Goal: Information Seeking & Learning: Understand process/instructions

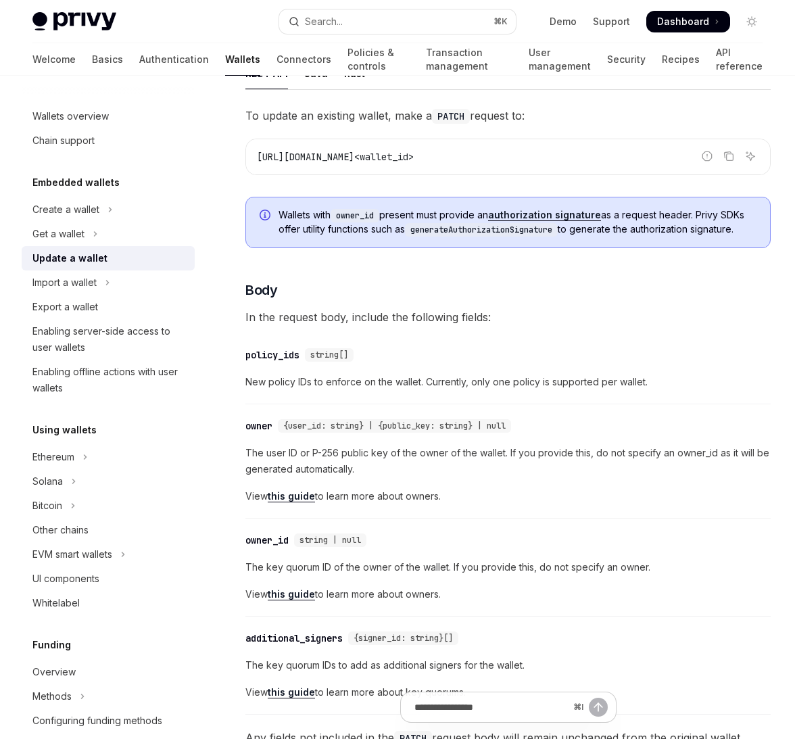
scroll to position [147, 0]
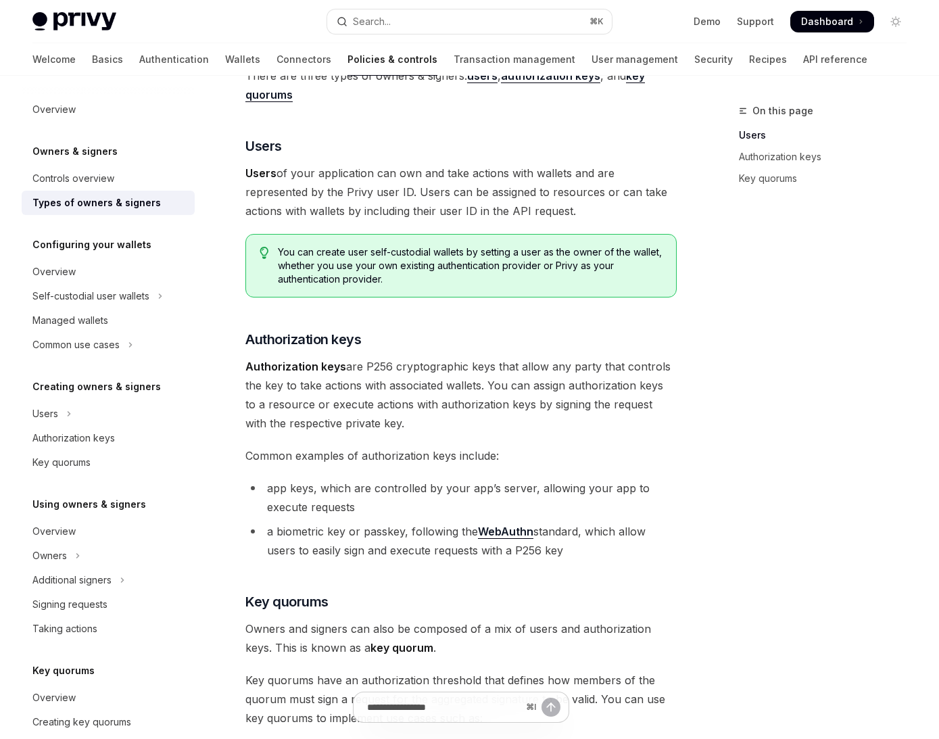
scroll to position [110, 0]
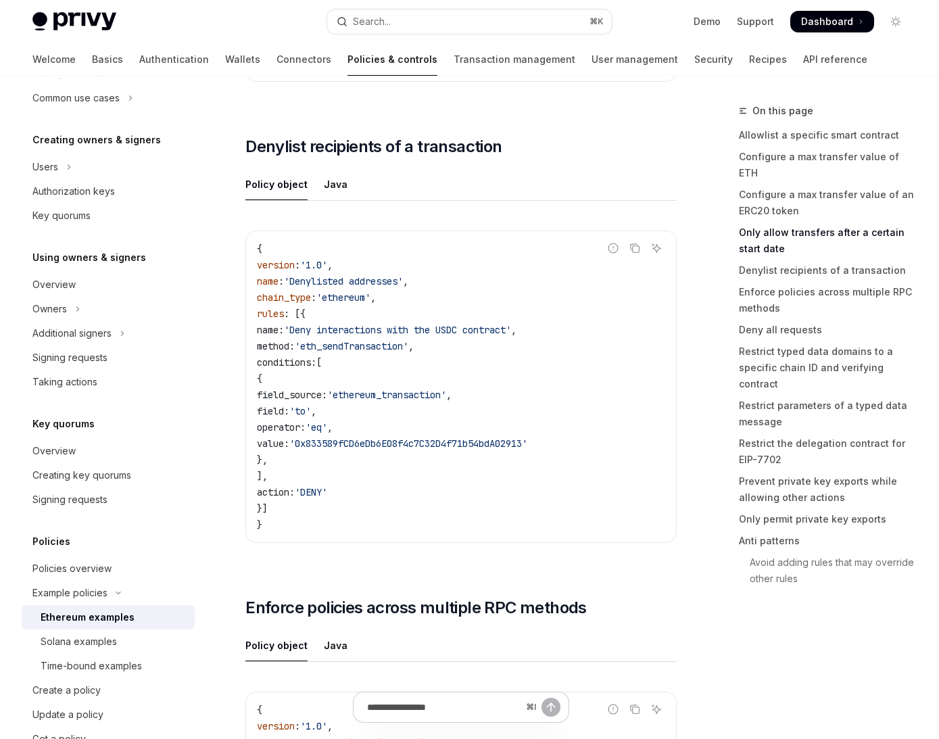
scroll to position [249, 0]
click at [80, 639] on div "Solana examples" at bounding box center [79, 639] width 76 height 16
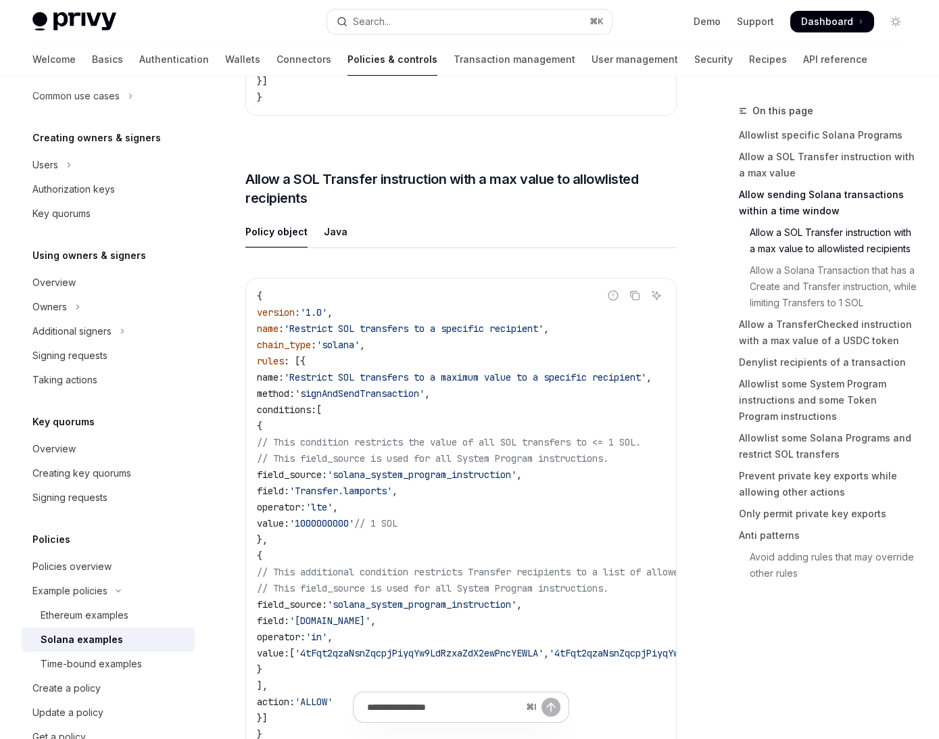
scroll to position [1304, 0]
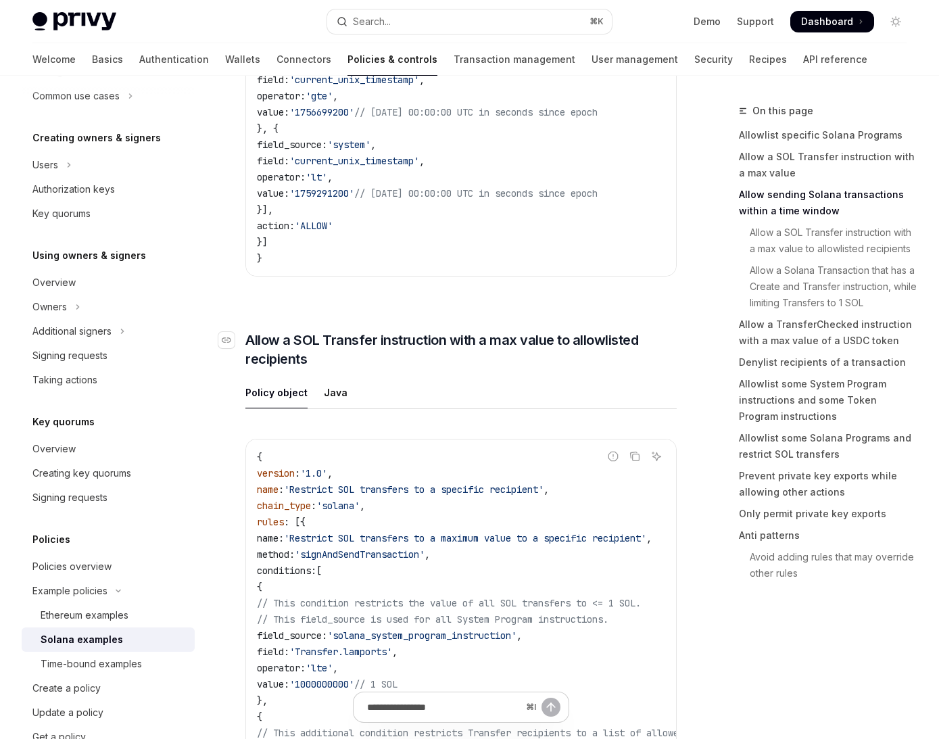
click at [428, 364] on span "Allow a SOL Transfer instruction with a max value to allowlisted recipients" at bounding box center [460, 349] width 431 height 38
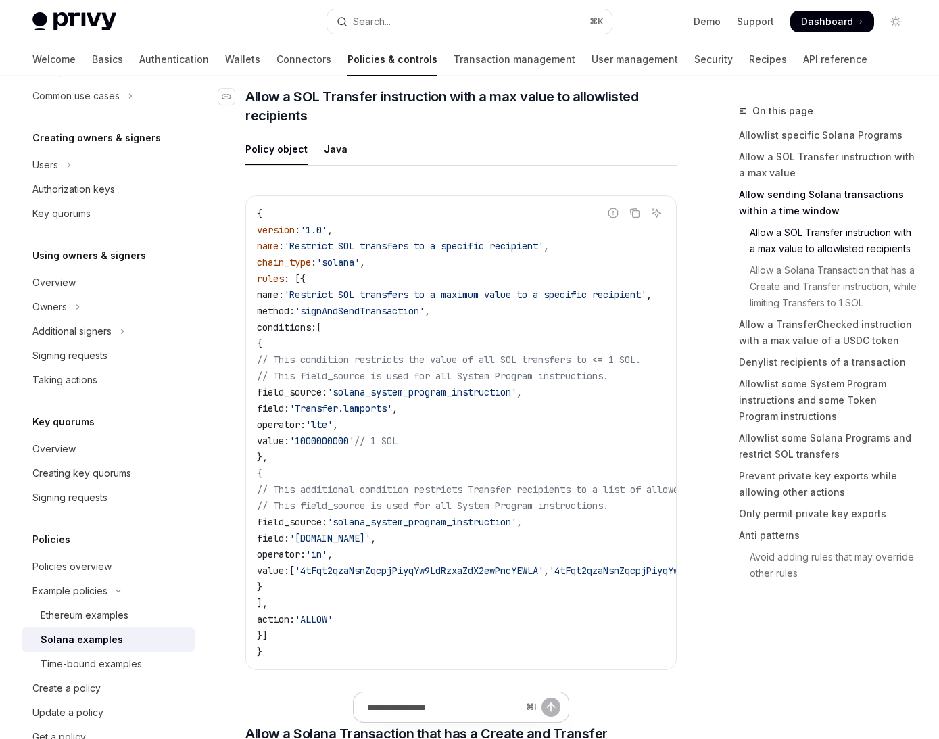
scroll to position [1548, 0]
click at [723, 606] on div "On this page Allowlist specific Solana Programs Allow a SOL Transfer instructio…" at bounding box center [814, 421] width 205 height 636
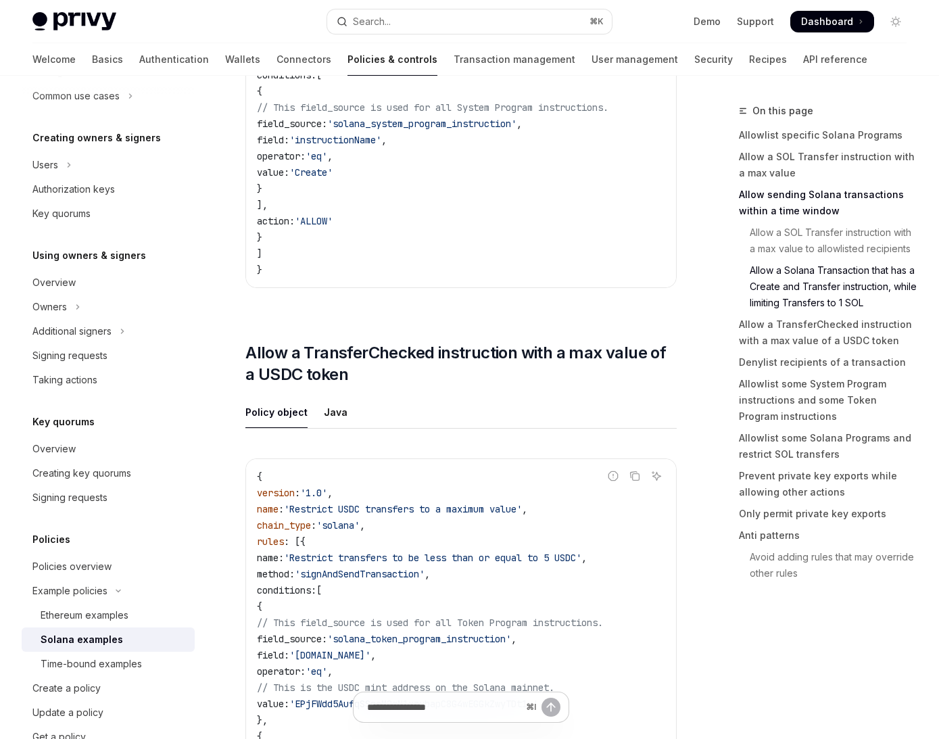
scroll to position [2680, 0]
click at [727, 625] on div "On this page Allowlist specific Solana Programs Allow a SOL Transfer instructio…" at bounding box center [814, 421] width 205 height 636
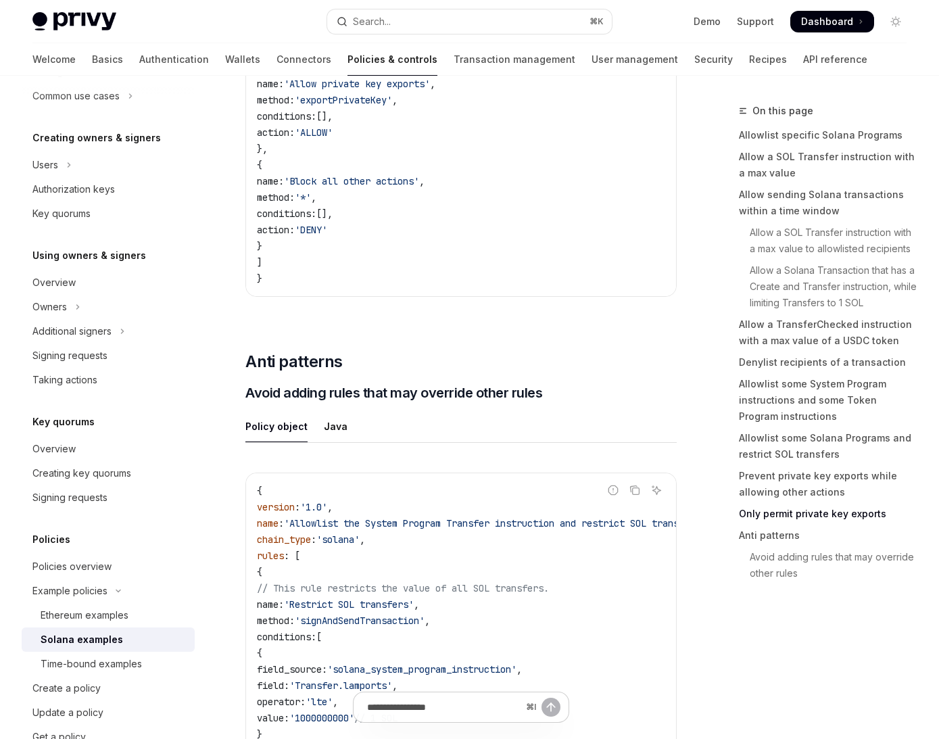
scroll to position [6197, 0]
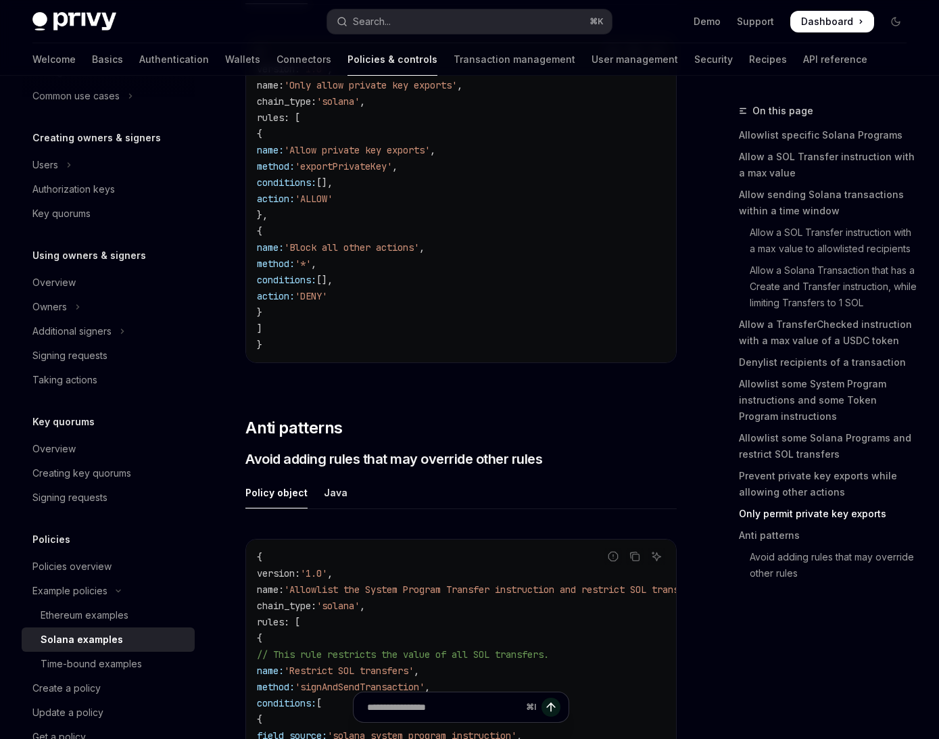
type textarea "*"
